Goal: Find specific page/section: Find specific page/section

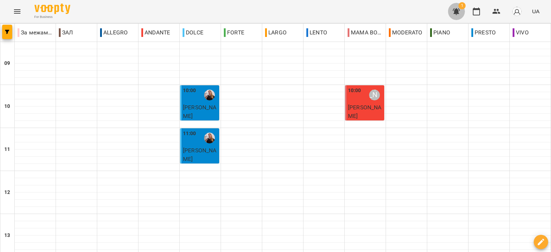
click at [455, 10] on icon "button" at bounding box center [456, 11] width 9 height 9
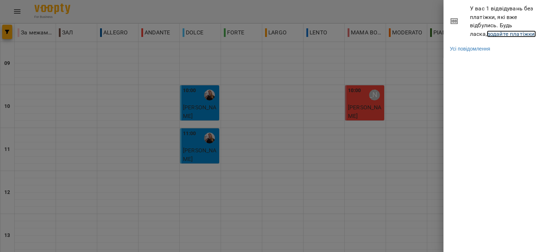
click at [495, 34] on link "додайте платіжки!" at bounding box center [512, 34] width 50 height 7
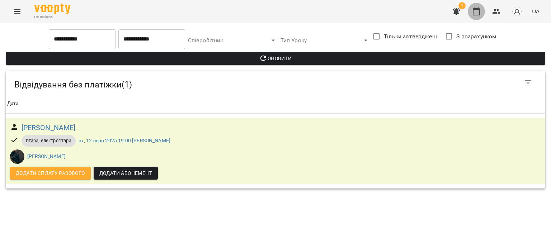
click at [479, 17] on button "button" at bounding box center [476, 11] width 17 height 17
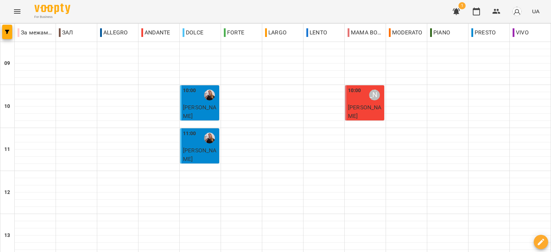
scroll to position [354, 0]
